Goal: Task Accomplishment & Management: Use online tool/utility

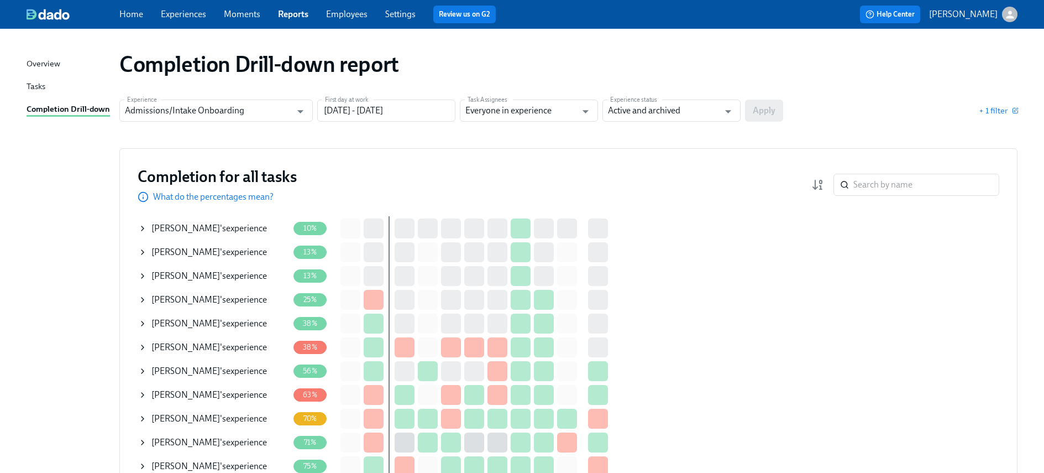
click at [143, 225] on icon at bounding box center [142, 228] width 9 height 9
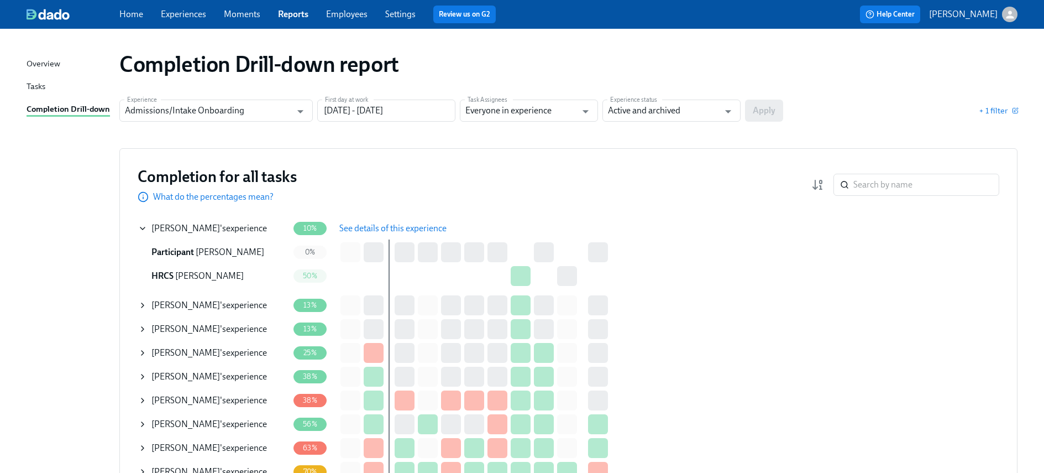
click at [395, 223] on span "See details of this experience" at bounding box center [392, 228] width 107 height 11
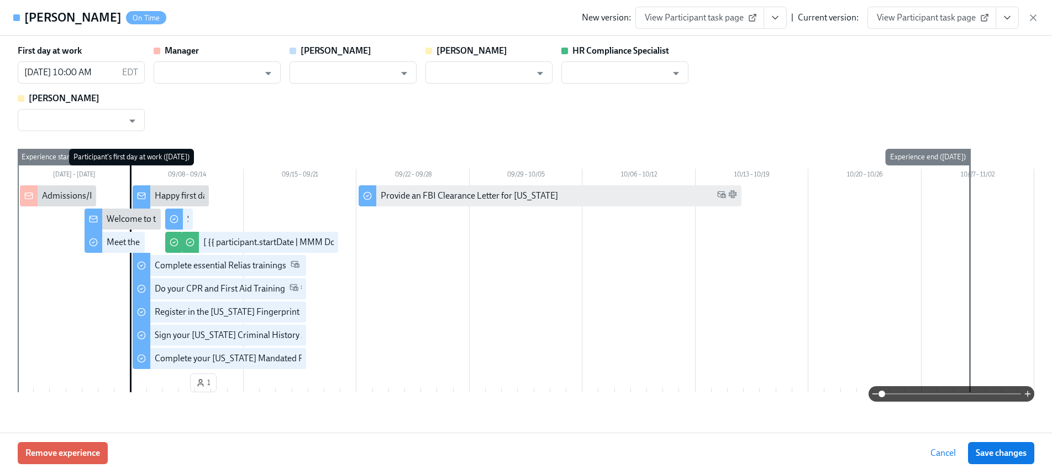
type input "[PERSON_NAME]"
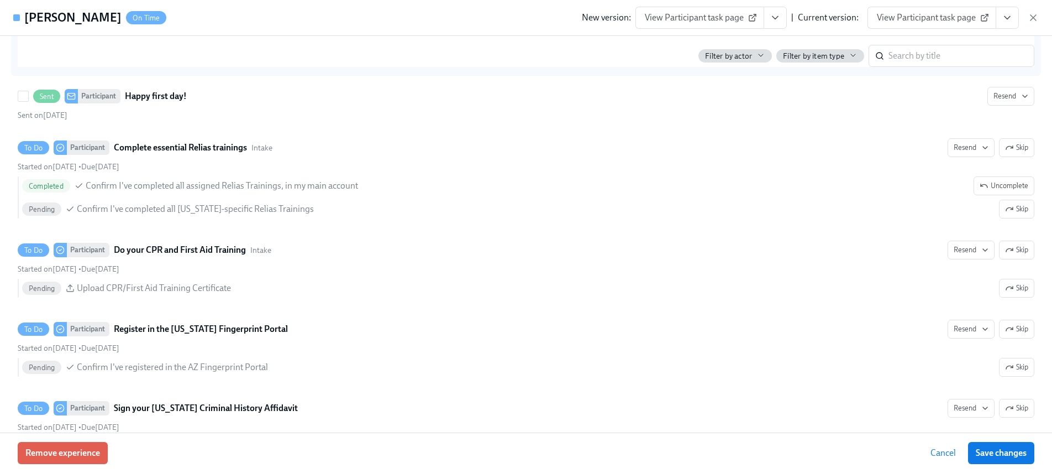
scroll to position [596, 0]
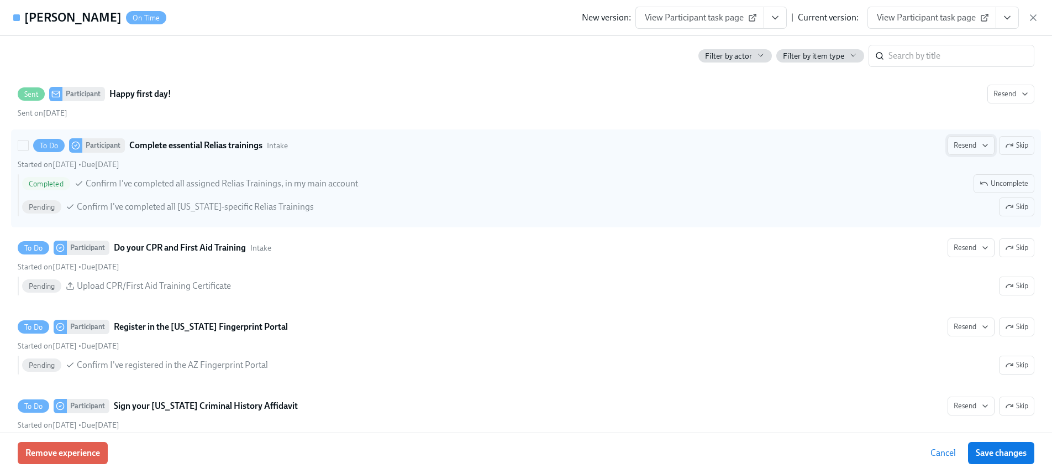
click at [970, 148] on span "Resend" at bounding box center [971, 145] width 35 height 11
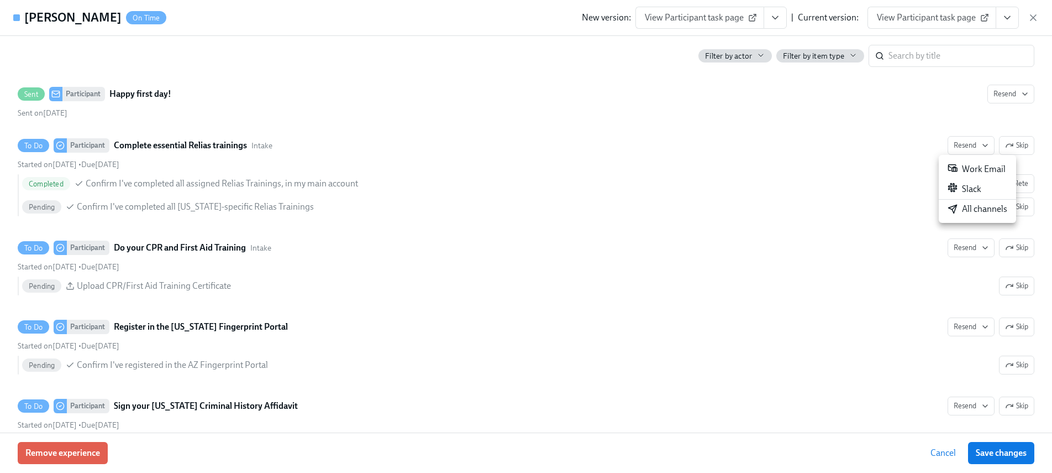
click at [977, 205] on div "All channels" at bounding box center [978, 209] width 60 height 12
